Goal: Navigation & Orientation: Find specific page/section

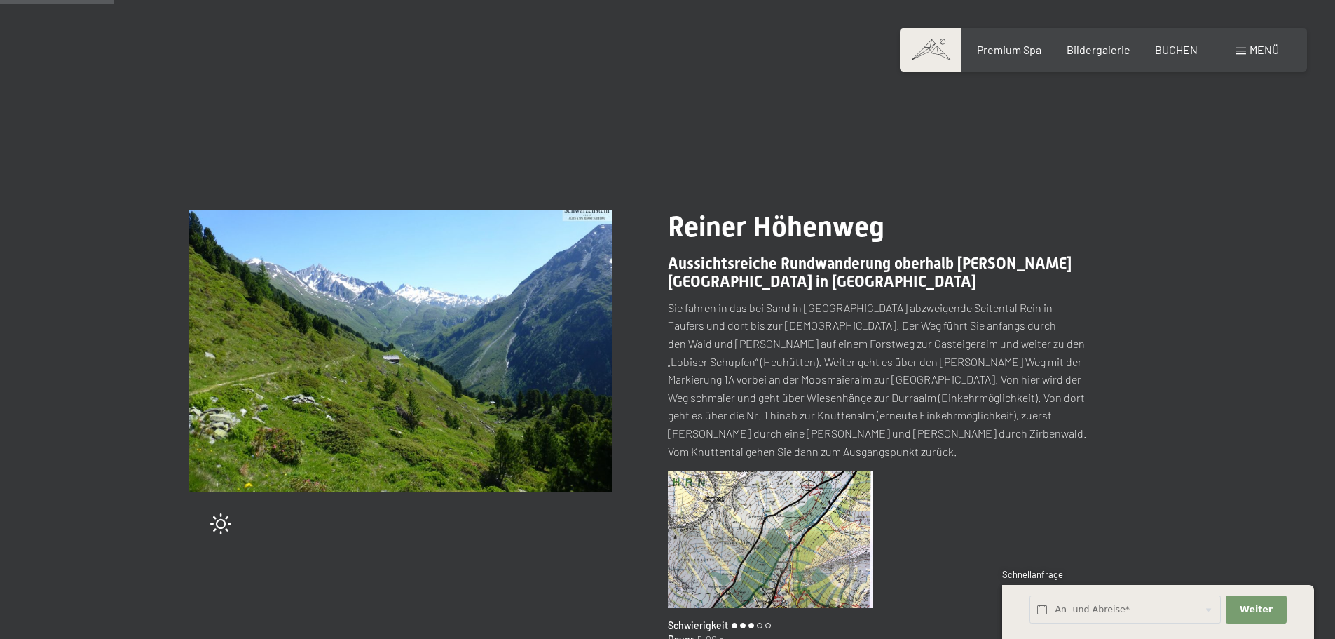
scroll to position [87, 0]
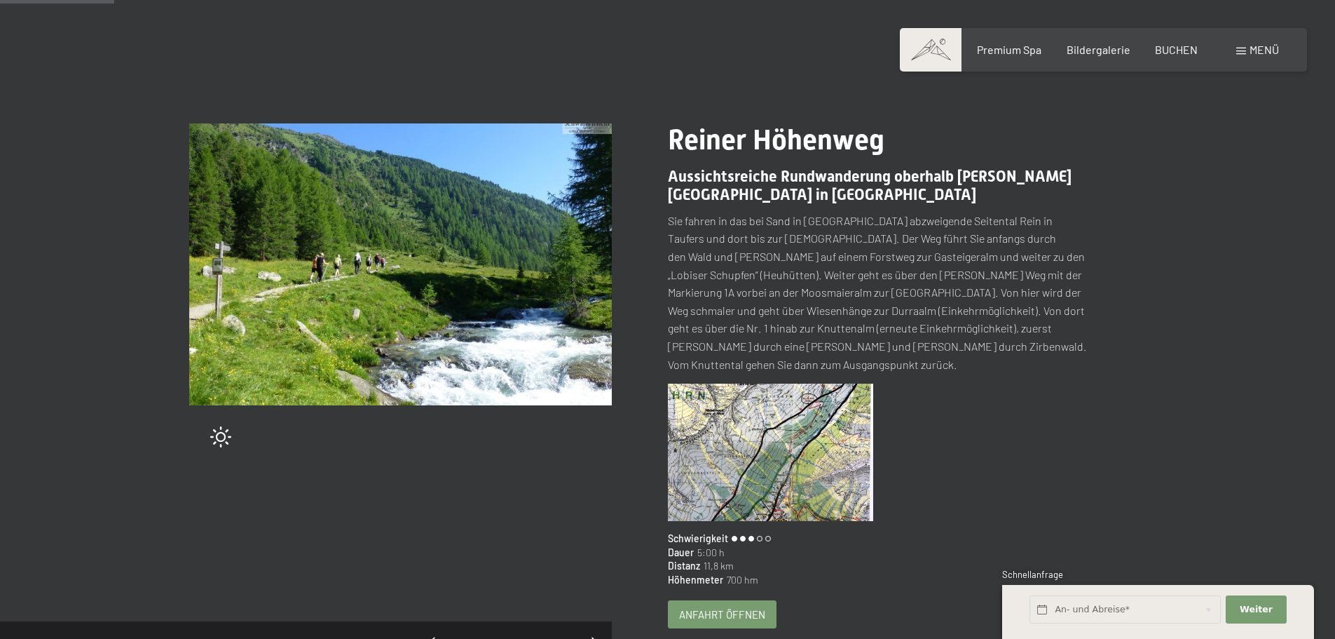
click at [493, 263] on img at bounding box center [400, 264] width 423 height 282
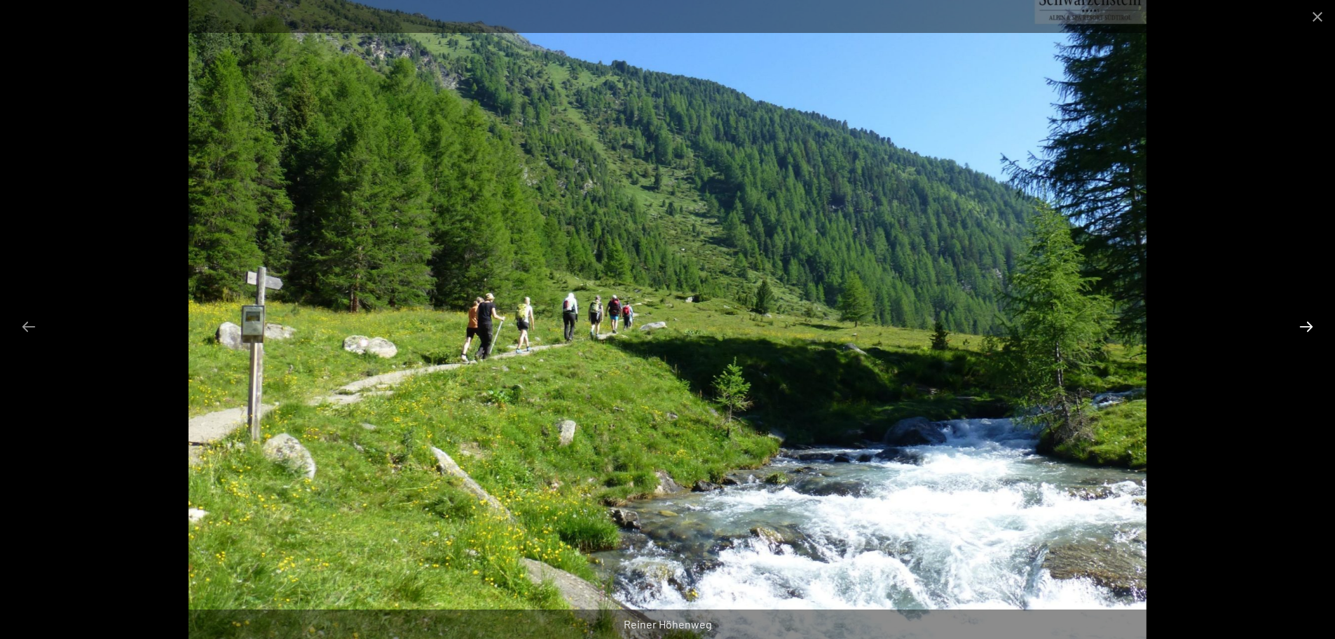
click at [1305, 326] on button "Next slide" at bounding box center [1306, 326] width 29 height 27
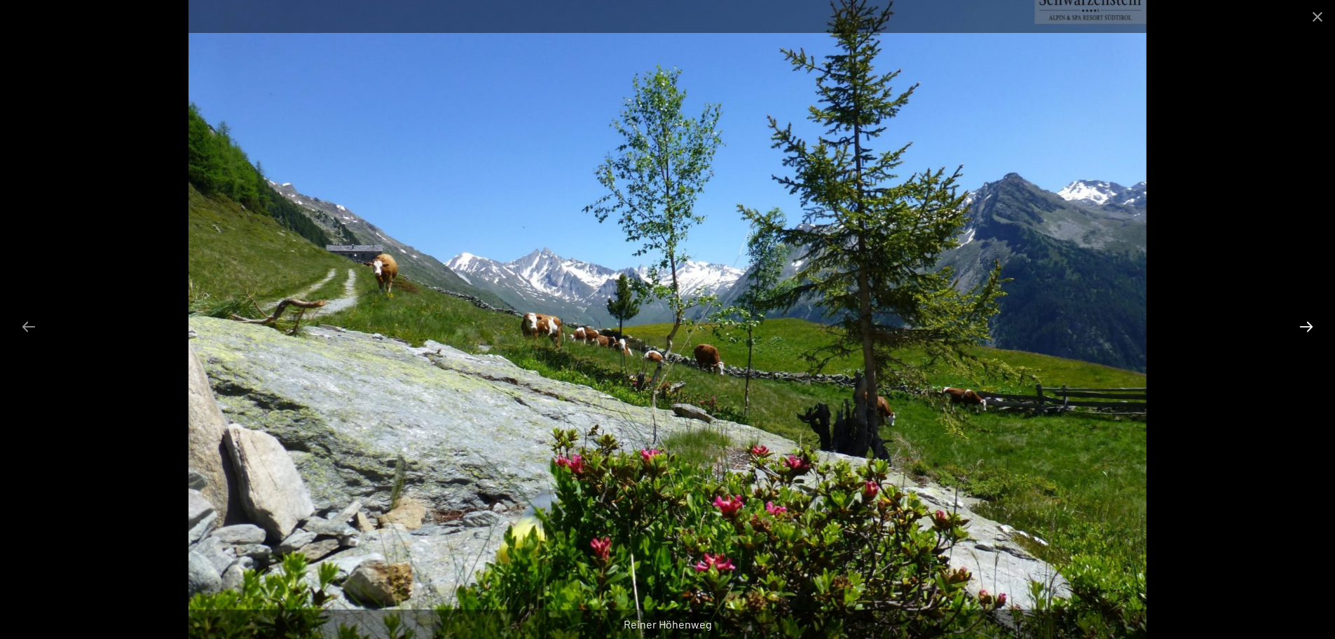
click at [1304, 326] on button "Next slide" at bounding box center [1306, 326] width 29 height 27
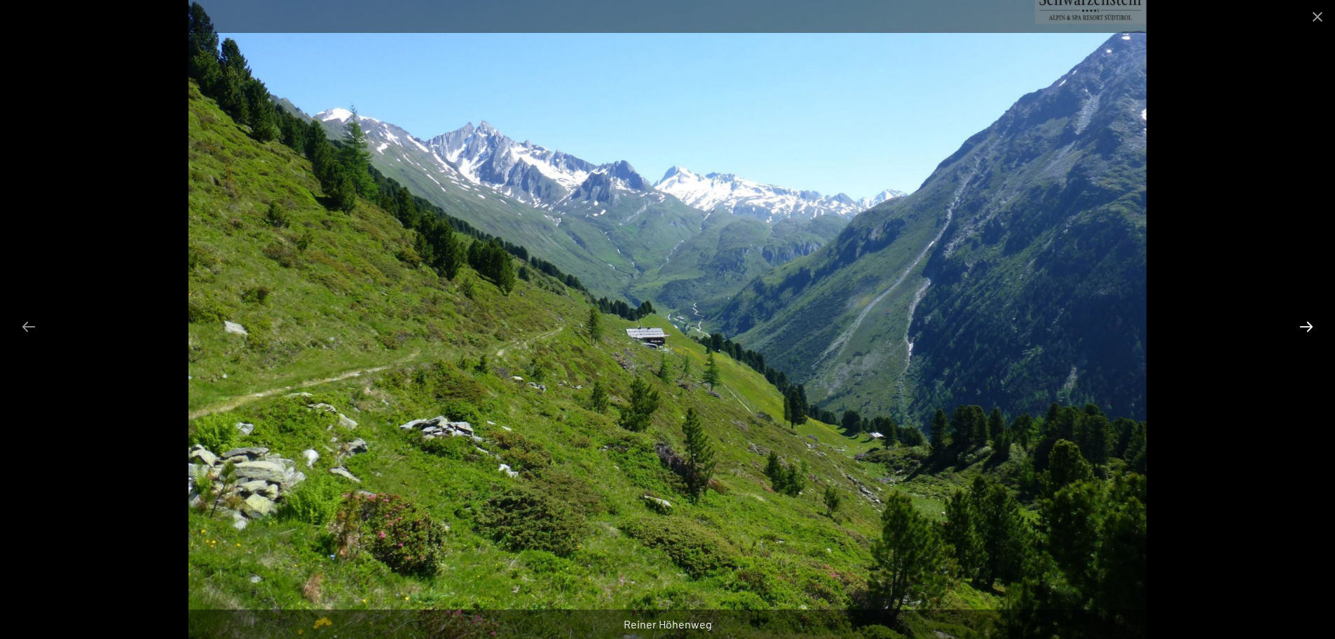
click at [1301, 326] on button "Next slide" at bounding box center [1306, 326] width 29 height 27
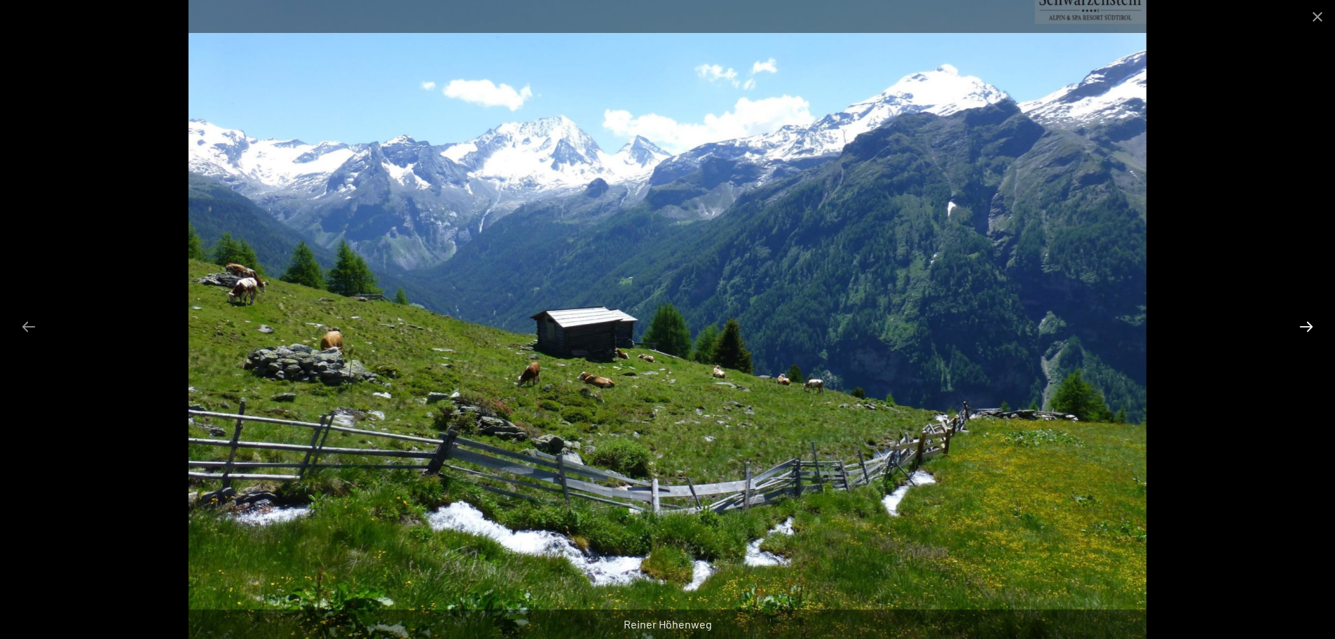
click at [1307, 327] on button "Next slide" at bounding box center [1306, 326] width 29 height 27
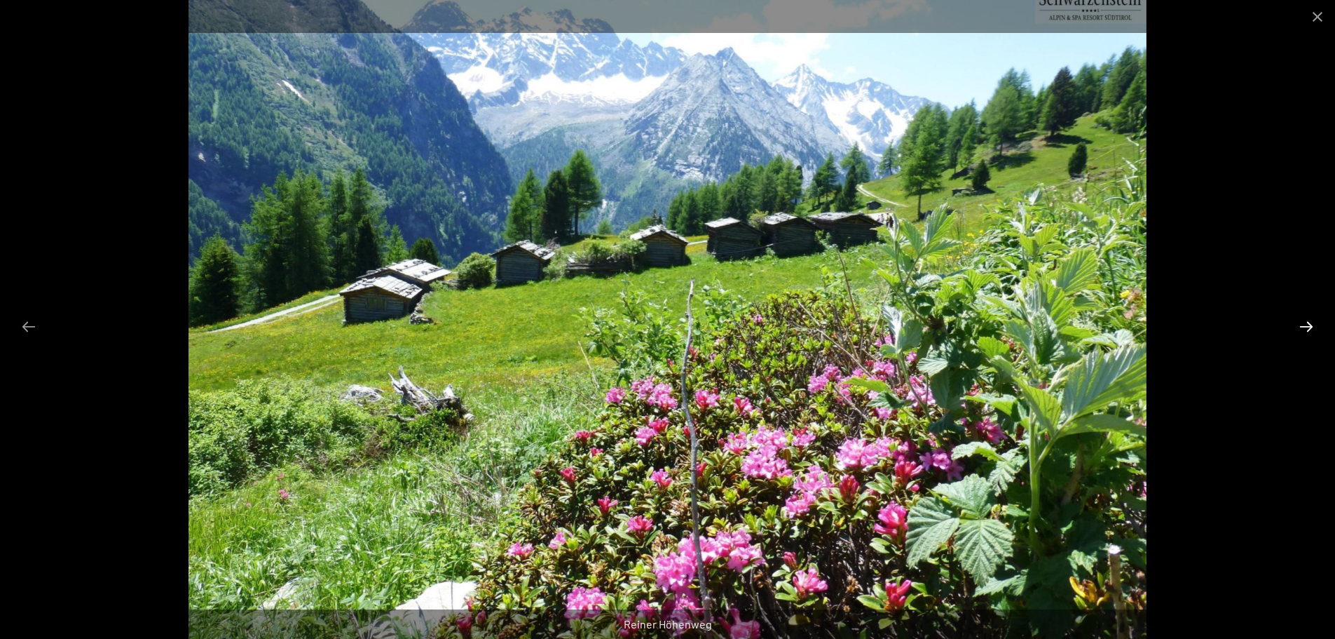
click at [1309, 324] on button "Next slide" at bounding box center [1306, 326] width 29 height 27
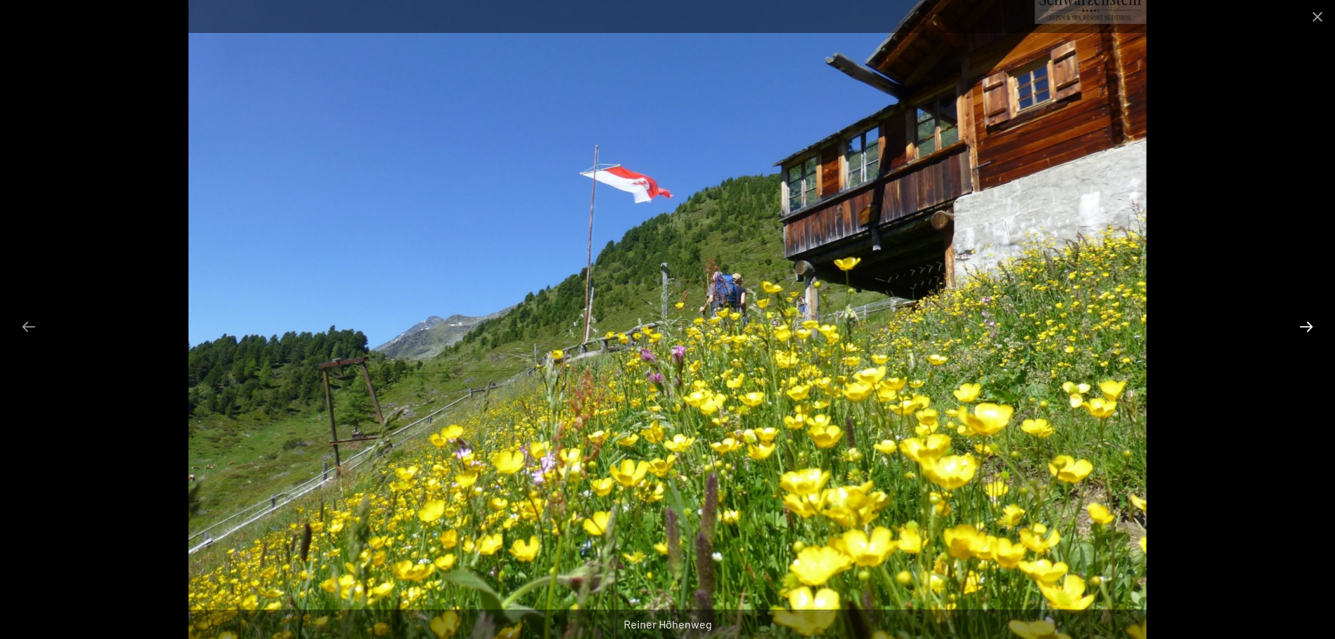
click at [1309, 324] on button "Next slide" at bounding box center [1306, 326] width 29 height 27
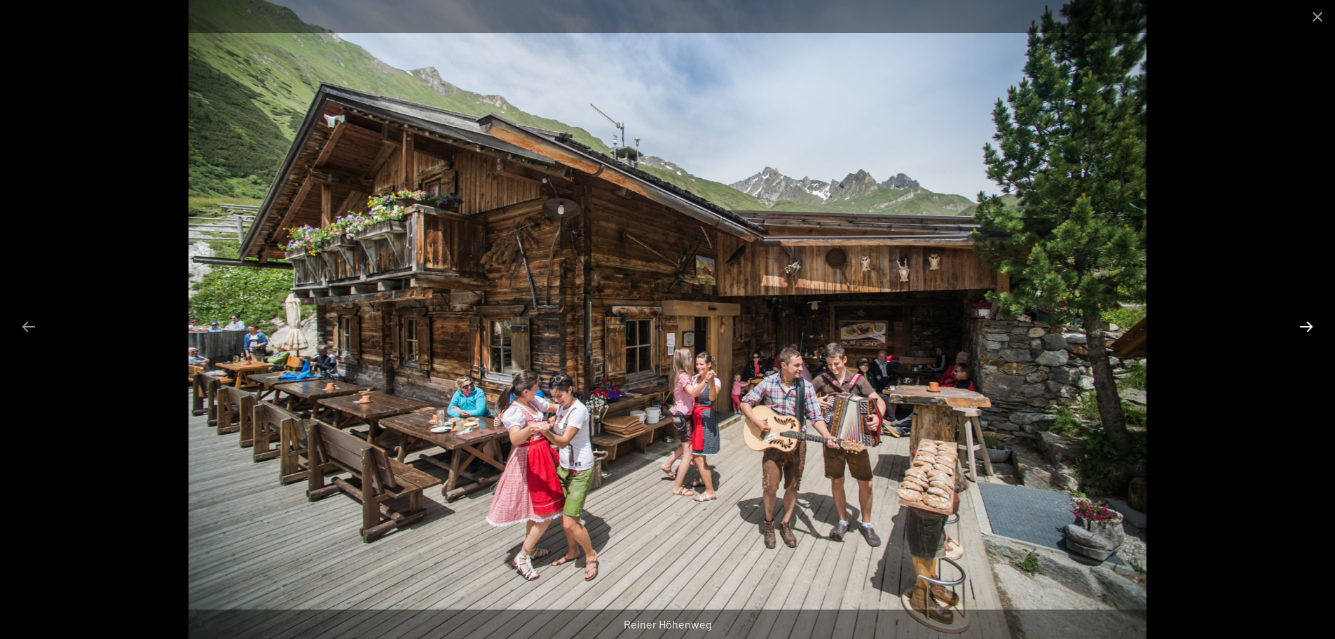
click at [1309, 324] on button "Next slide" at bounding box center [1306, 326] width 29 height 27
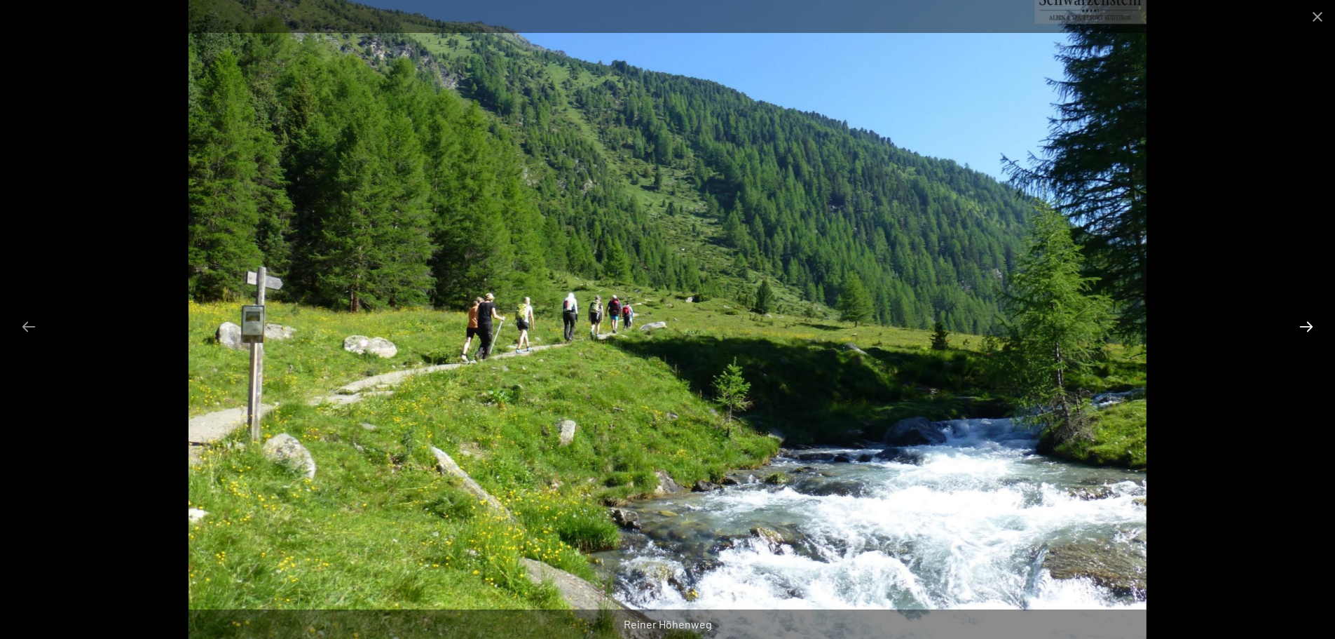
click at [1309, 324] on button "Next slide" at bounding box center [1306, 326] width 29 height 27
click at [1320, 18] on button "Close gallery" at bounding box center [1317, 16] width 35 height 33
